Goal: Task Accomplishment & Management: Use online tool/utility

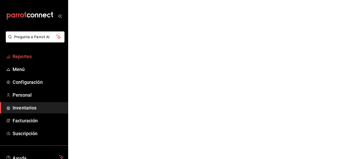
click at [21, 57] on span "Reportes" at bounding box center [38, 56] width 51 height 7
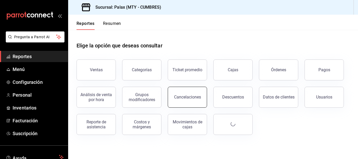
click at [187, 96] on div "Cancelaciones" at bounding box center [187, 97] width 27 height 5
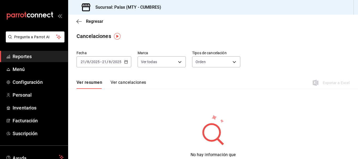
click at [126, 64] on div "[DATE] [DATE] - [DATE] [DATE]" at bounding box center [103, 61] width 55 height 11
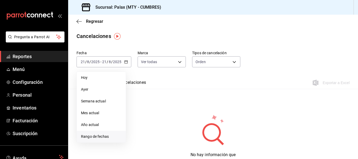
click at [99, 136] on span "Rango de fechas" at bounding box center [101, 137] width 41 height 6
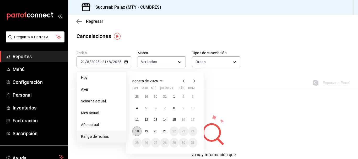
click at [138, 132] on abbr "18" at bounding box center [136, 131] width 3 height 4
click at [148, 132] on abbr "19" at bounding box center [145, 131] width 3 height 4
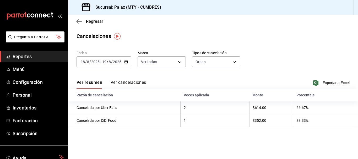
click at [123, 62] on div "[DATE] [DATE] - [DATE] [DATE]" at bounding box center [103, 61] width 55 height 11
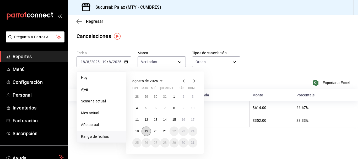
click at [148, 130] on button "19" at bounding box center [145, 131] width 9 height 9
click at [154, 131] on abbr "20" at bounding box center [155, 131] width 3 height 4
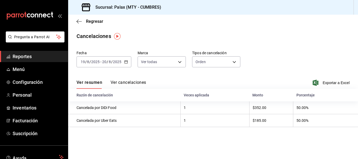
click at [127, 62] on \(Stroke\) "button" at bounding box center [125, 61] width 3 height 0
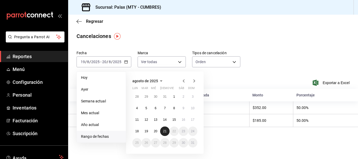
click at [165, 132] on abbr "21" at bounding box center [164, 131] width 3 height 4
click at [149, 131] on button "19" at bounding box center [145, 131] width 9 height 9
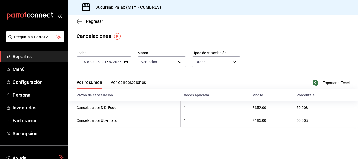
click at [122, 81] on button "Ver cancelaciones" at bounding box center [129, 84] width 36 height 9
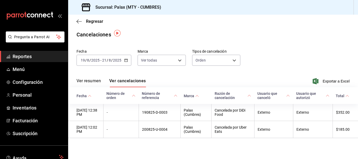
scroll to position [3, 0]
click at [225, 56] on body "Pregunta a Parrot AI Reportes Menú Configuración Personal Inventarios Facturaci…" at bounding box center [179, 79] width 358 height 159
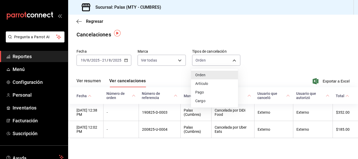
click at [208, 83] on li "Artículo" at bounding box center [214, 83] width 47 height 9
type input "ORDER_ITEM"
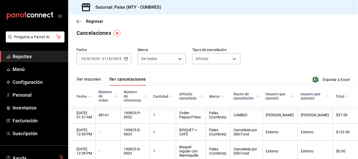
click at [266, 68] on div "Fecha [DATE] [DATE] - [DATE] [DATE] Marca Ver todas [object Object] Tipos de ca…" at bounding box center [212, 57] width 273 height 25
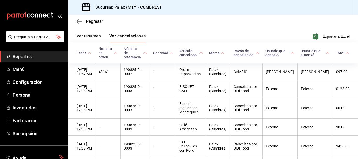
scroll to position [56, 0]
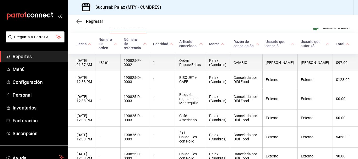
click at [77, 63] on th "[DATE] 01:57 AM" at bounding box center [81, 62] width 27 height 17
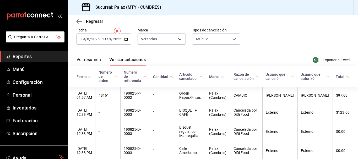
scroll to position [0, 0]
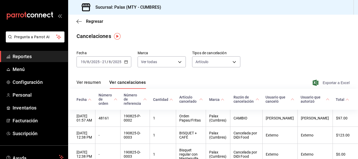
click at [334, 80] on span "Exportar a Excel" at bounding box center [332, 83] width 36 height 6
